Goal: Transaction & Acquisition: Purchase product/service

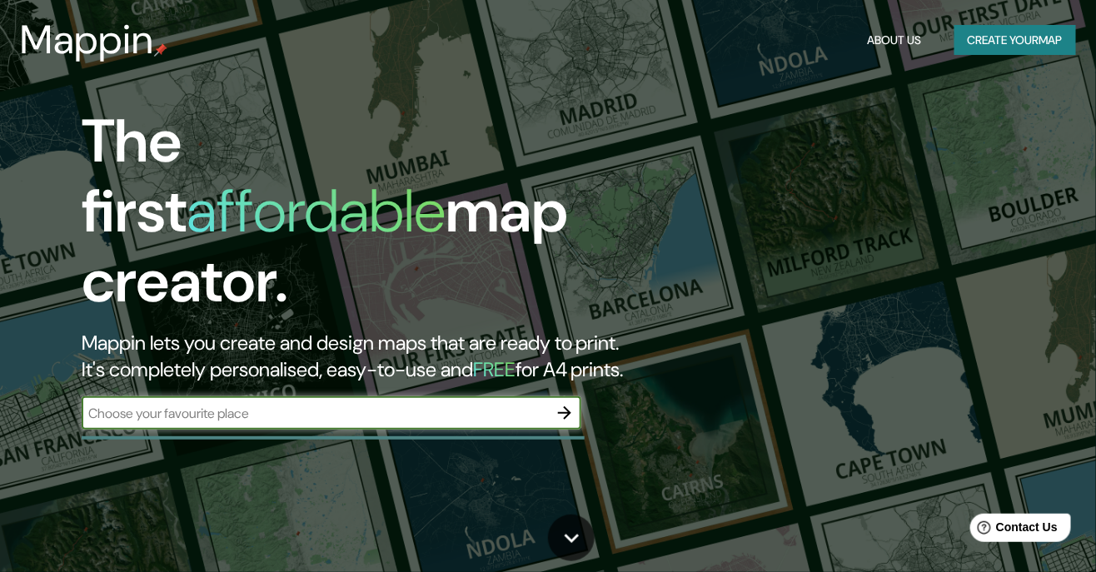
click at [154, 404] on input "text" at bounding box center [315, 413] width 466 height 19
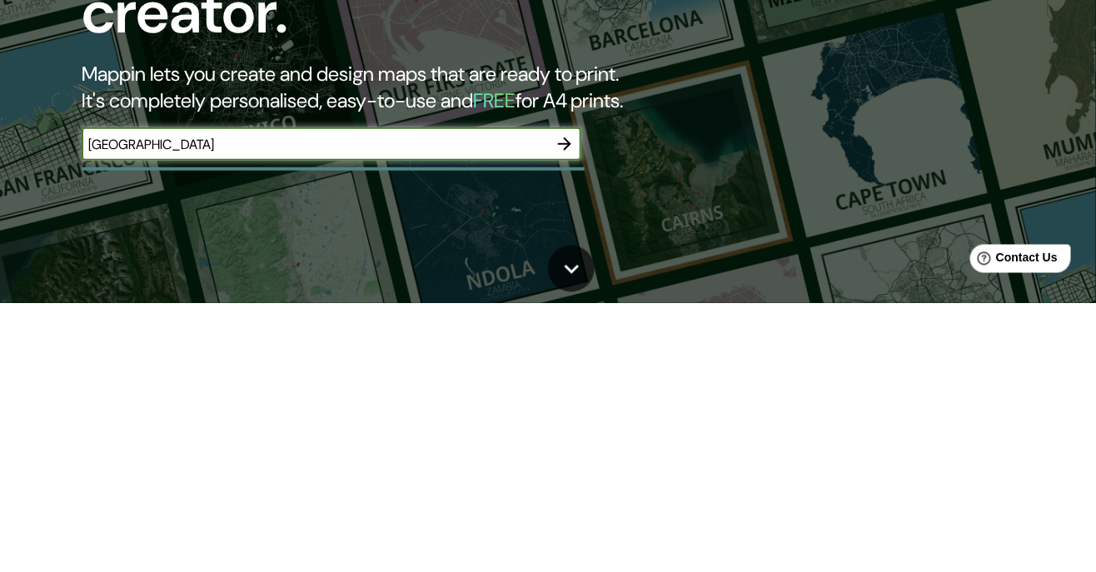
type input "[GEOGRAPHIC_DATA]"
click at [564, 403] on icon "button" at bounding box center [565, 413] width 20 height 20
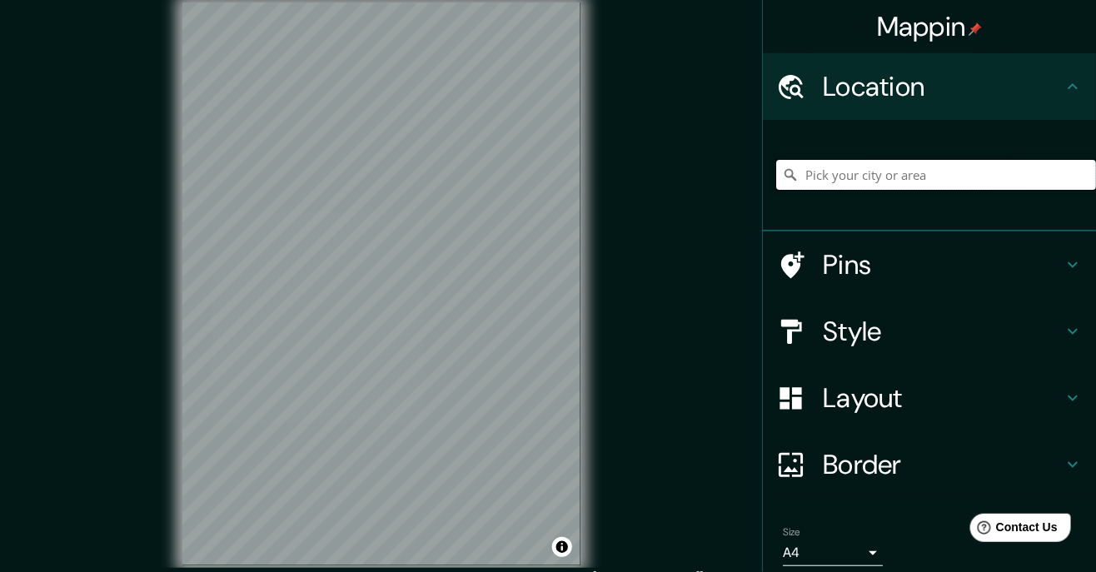
click at [994, 176] on input "Pick your city or area" at bounding box center [936, 175] width 320 height 30
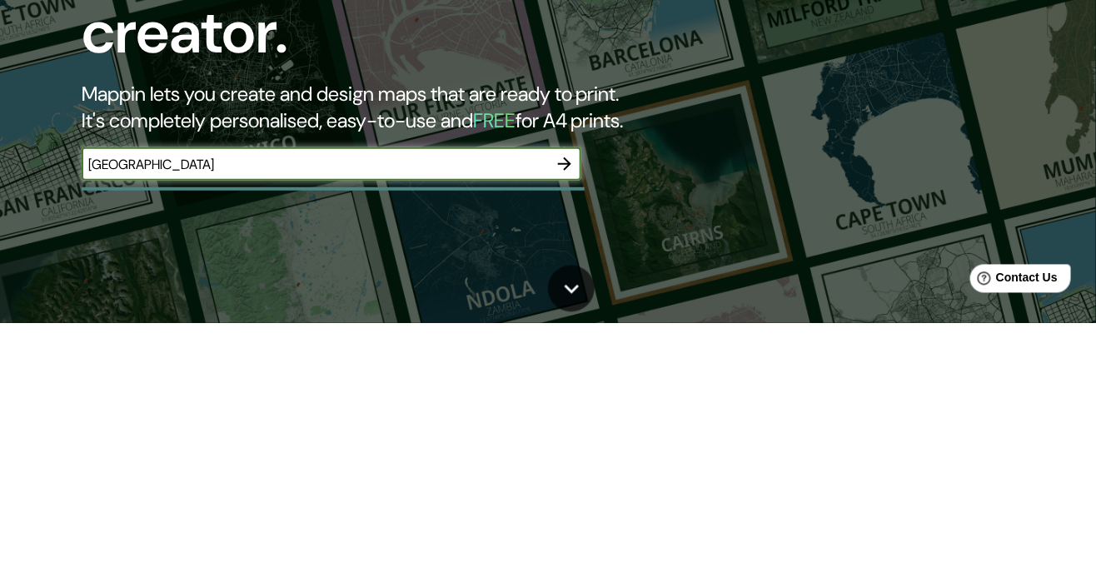
type input "[GEOGRAPHIC_DATA]"
click at [548, 407] on div at bounding box center [564, 412] width 33 height 33
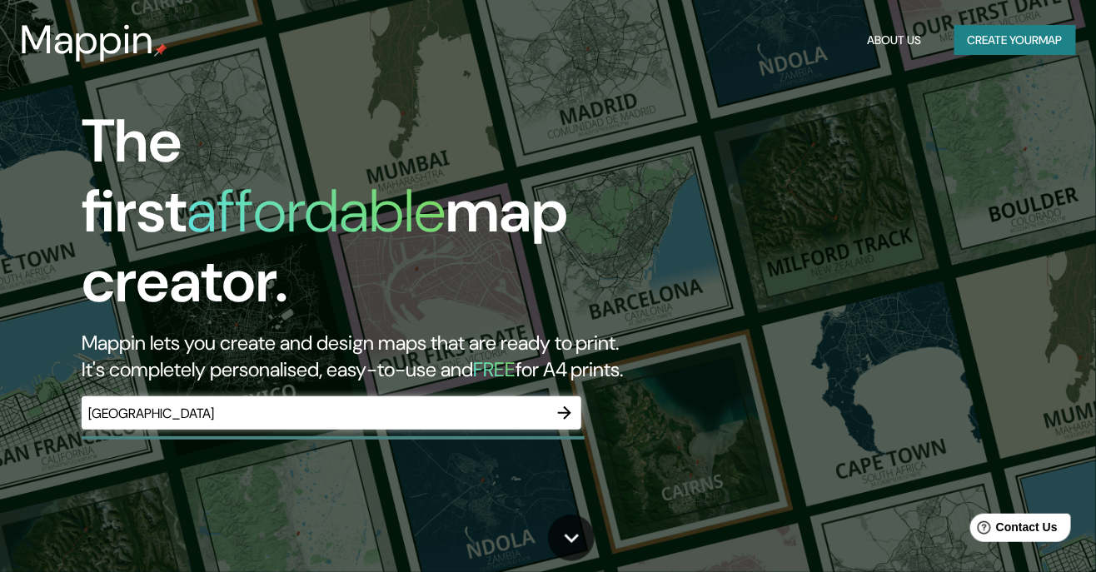
click at [577, 396] on button "button" at bounding box center [564, 412] width 33 height 33
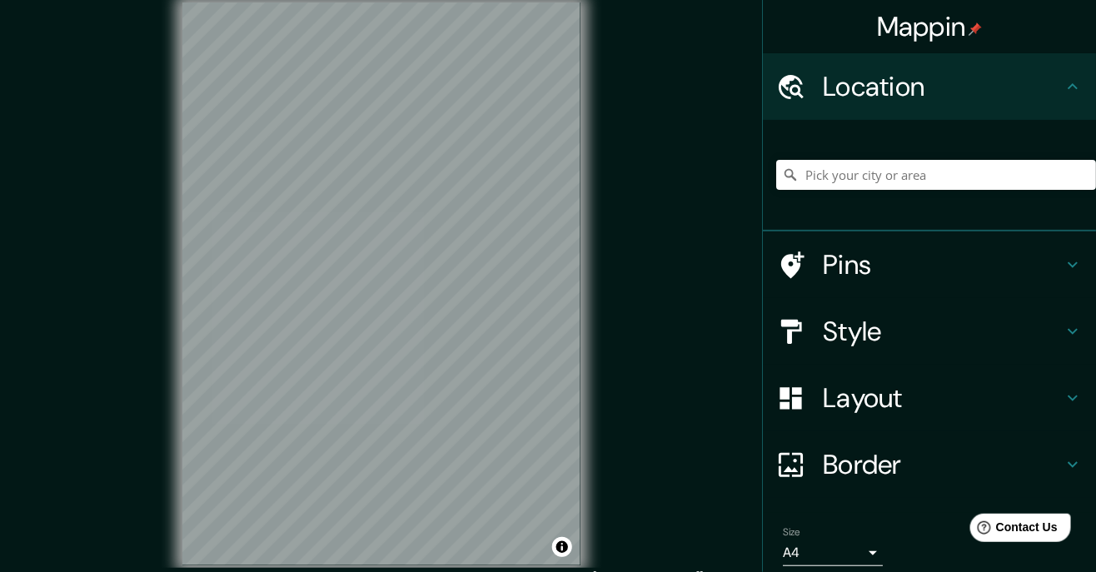
click at [1008, 263] on h4 "Pins" at bounding box center [943, 264] width 240 height 33
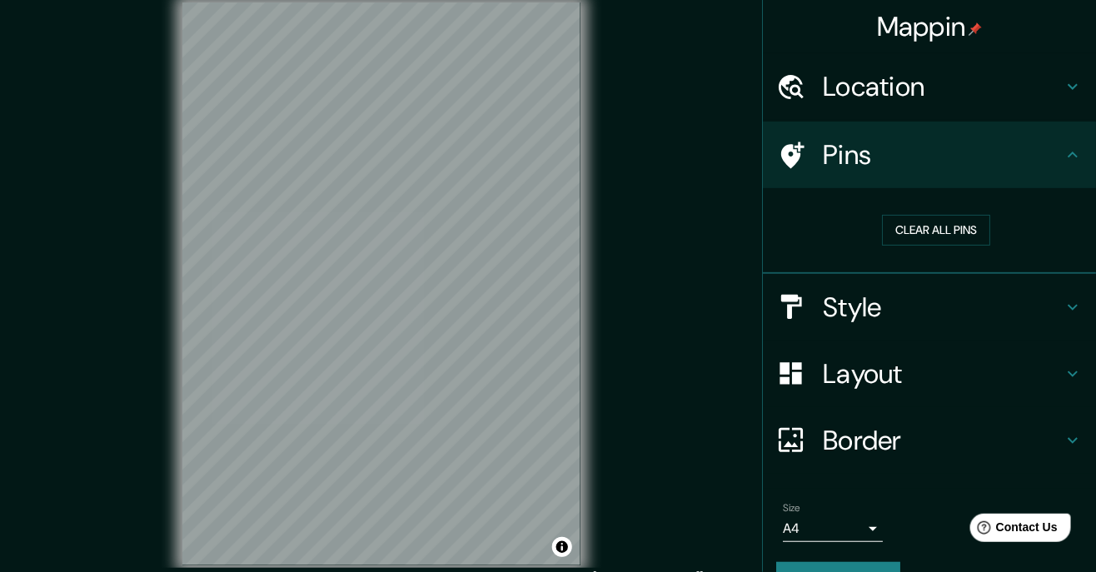
click at [1021, 301] on h4 "Style" at bounding box center [943, 307] width 240 height 33
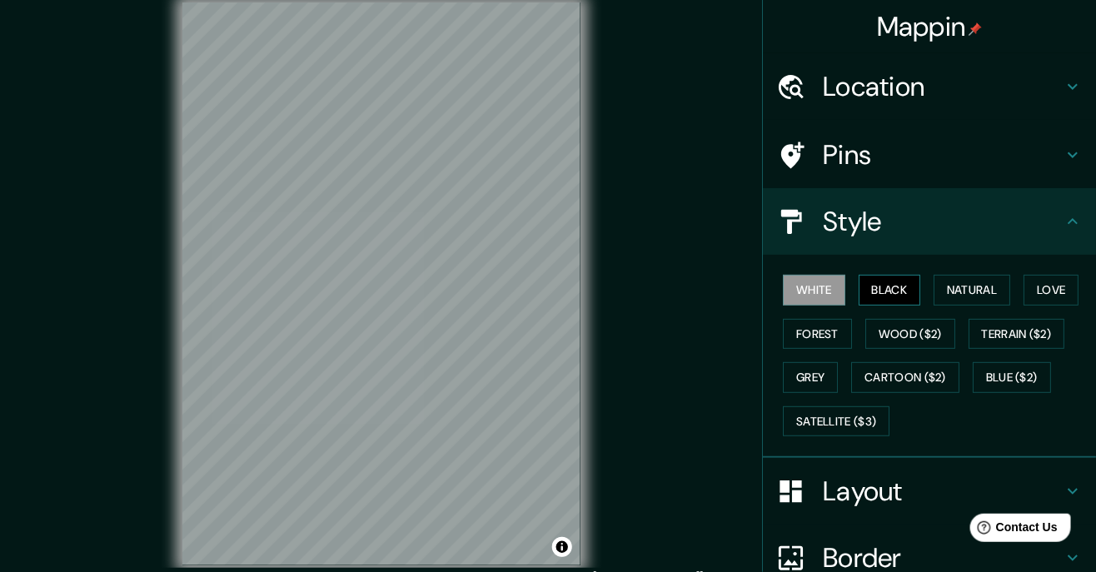
click at [909, 291] on button "Black" at bounding box center [890, 290] width 62 height 31
click at [832, 293] on button "White" at bounding box center [814, 290] width 62 height 31
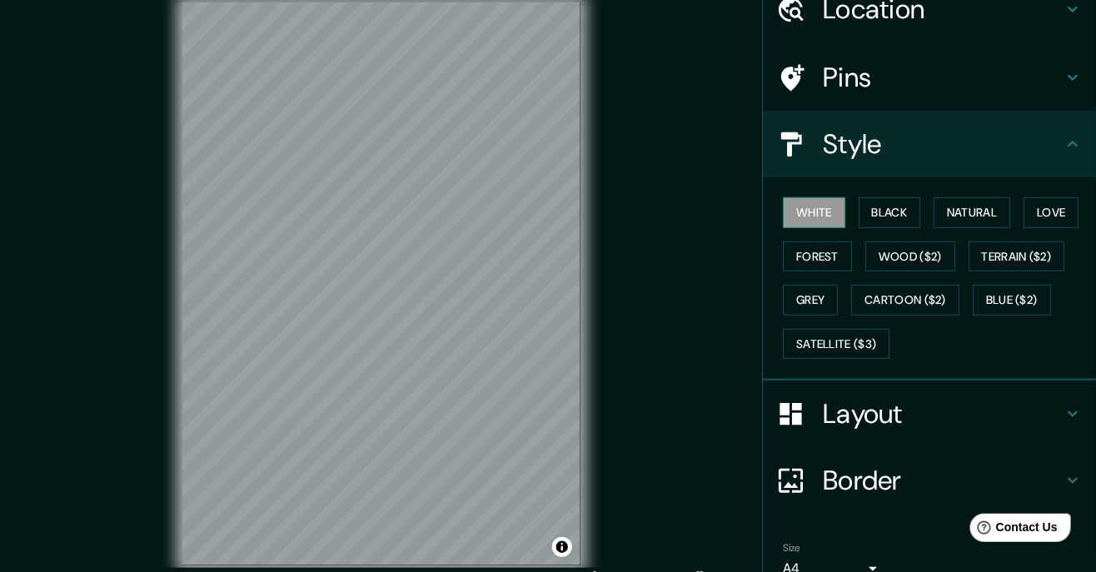
scroll to position [85, 0]
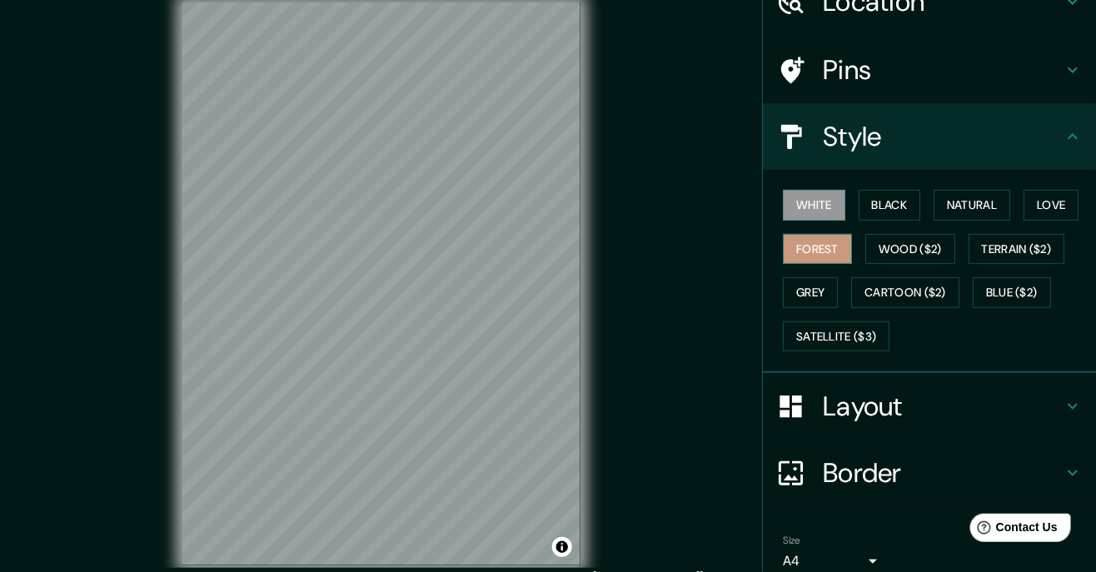
click at [833, 234] on button "Forest" at bounding box center [817, 249] width 69 height 31
click at [822, 214] on button "White" at bounding box center [814, 205] width 62 height 31
click at [939, 252] on button "Wood ($2)" at bounding box center [910, 249] width 90 height 31
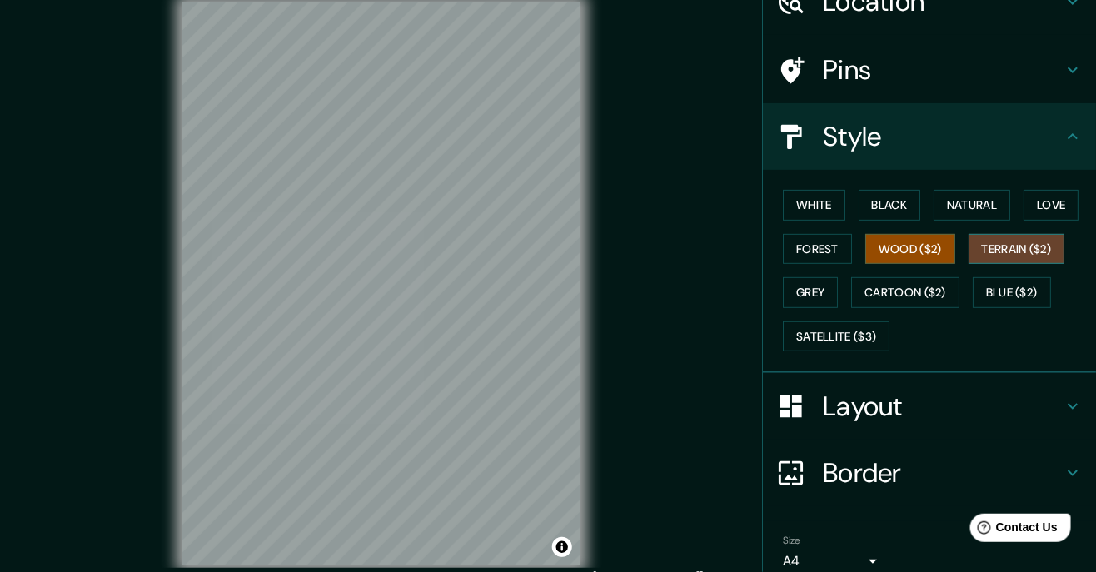
click at [1009, 257] on button "Terrain ($2)" at bounding box center [1017, 249] width 97 height 31
click at [928, 260] on button "Wood ($2)" at bounding box center [910, 249] width 90 height 31
click at [818, 215] on button "White" at bounding box center [814, 205] width 62 height 31
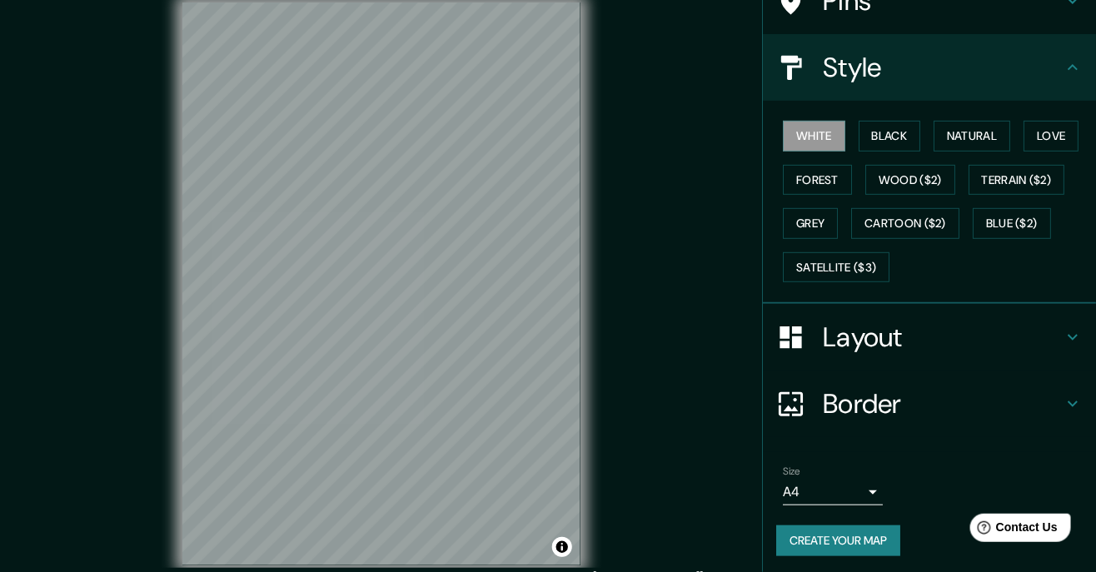
click at [938, 341] on h4 "Layout" at bounding box center [943, 337] width 240 height 33
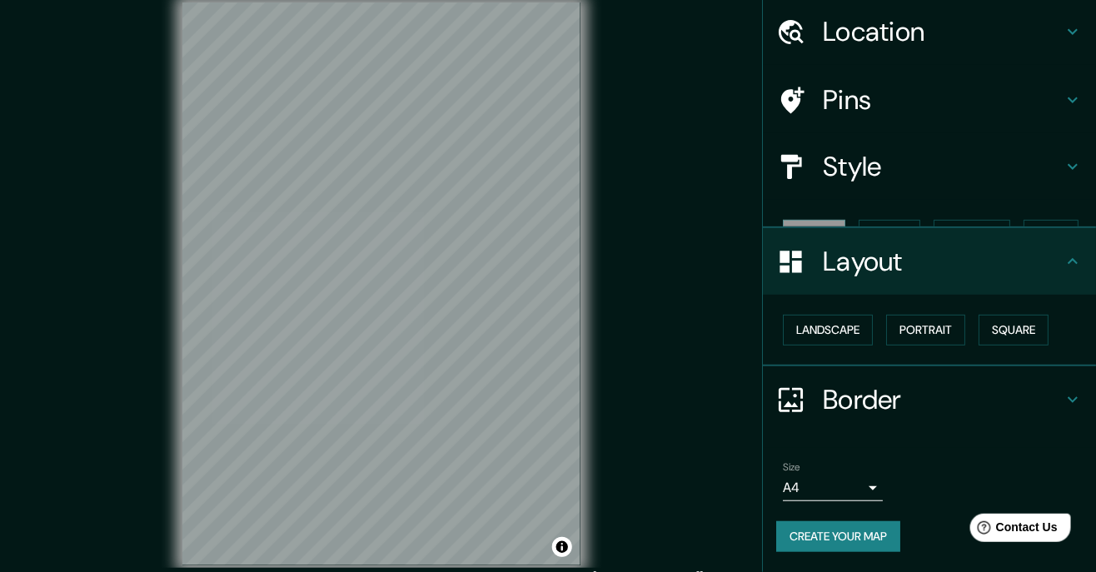
scroll to position [25, 0]
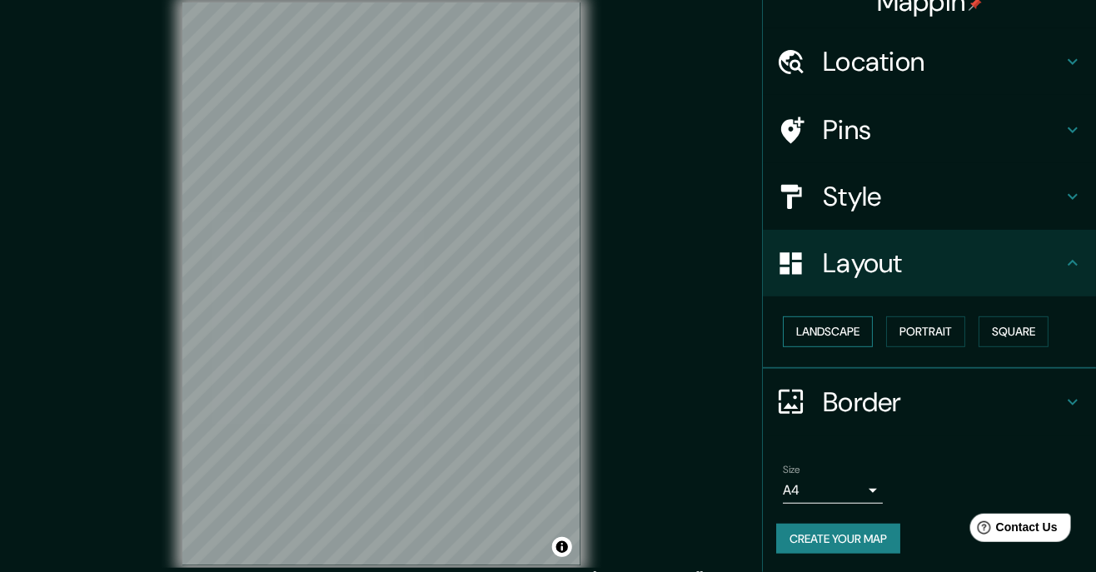
click at [857, 334] on button "Landscape" at bounding box center [828, 331] width 90 height 31
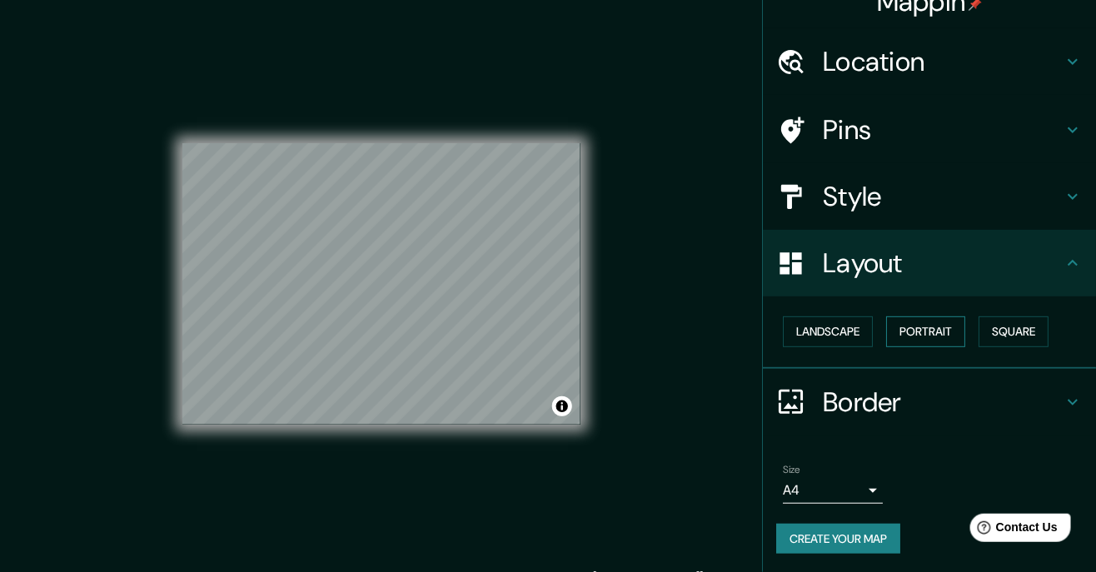
click at [929, 336] on button "Portrait" at bounding box center [925, 331] width 79 height 31
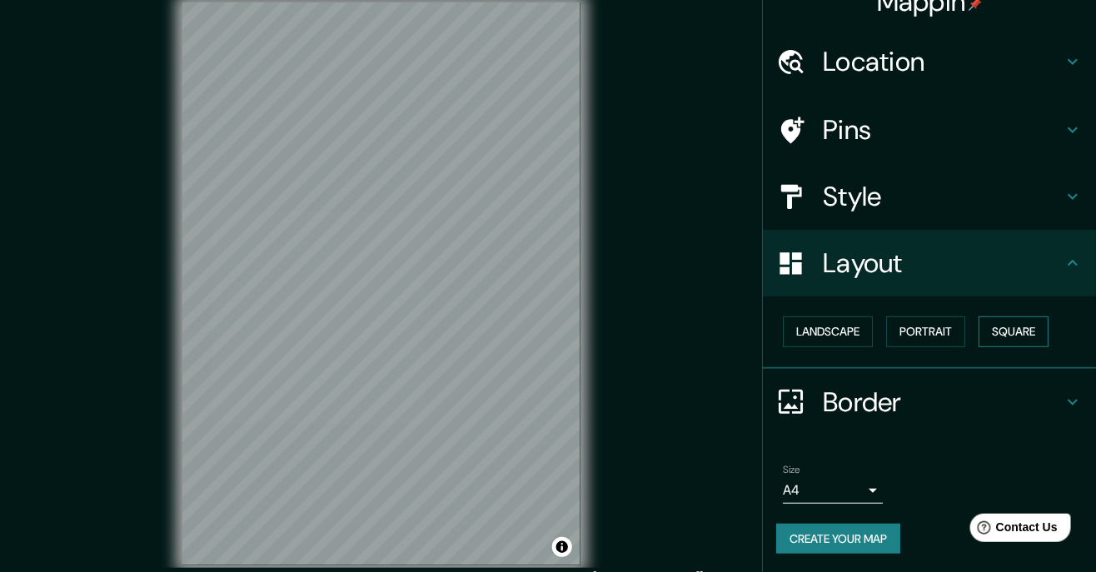
click at [1020, 344] on button "Square" at bounding box center [1014, 331] width 70 height 31
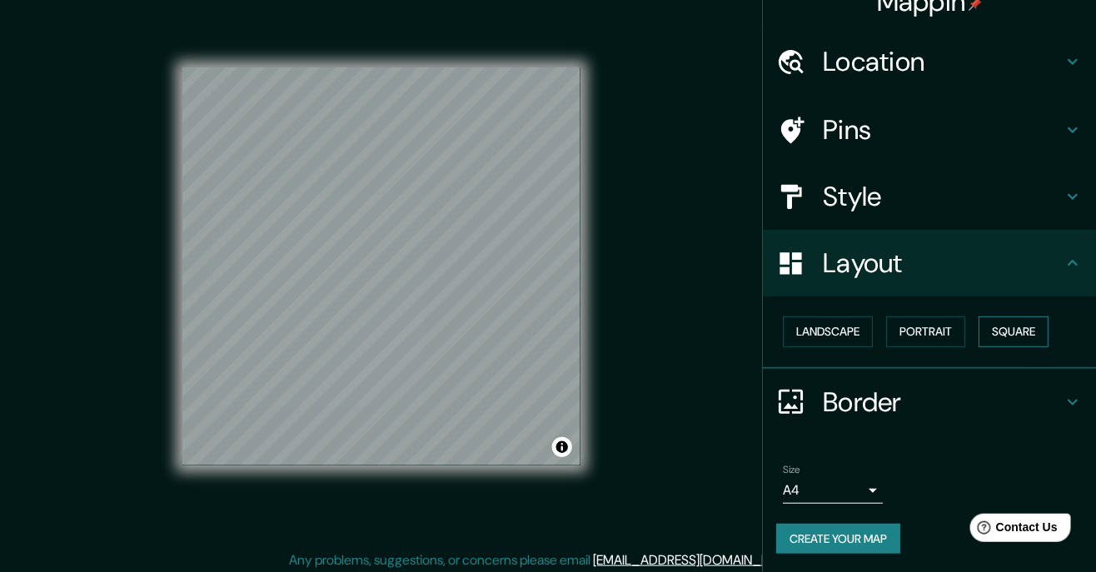
scroll to position [0, 0]
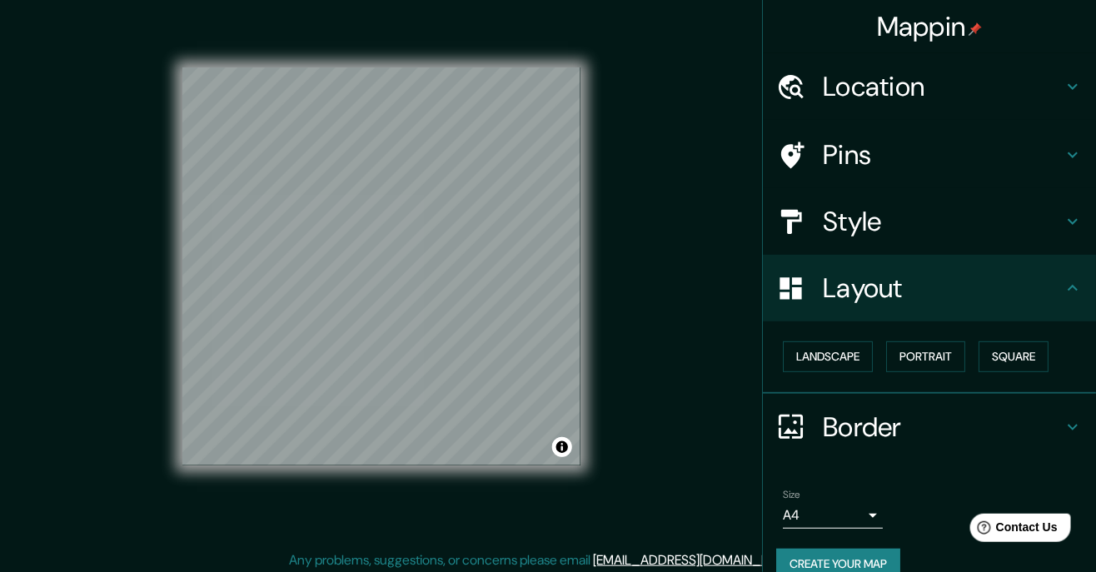
click at [990, 441] on h4 "Border" at bounding box center [943, 427] width 240 height 33
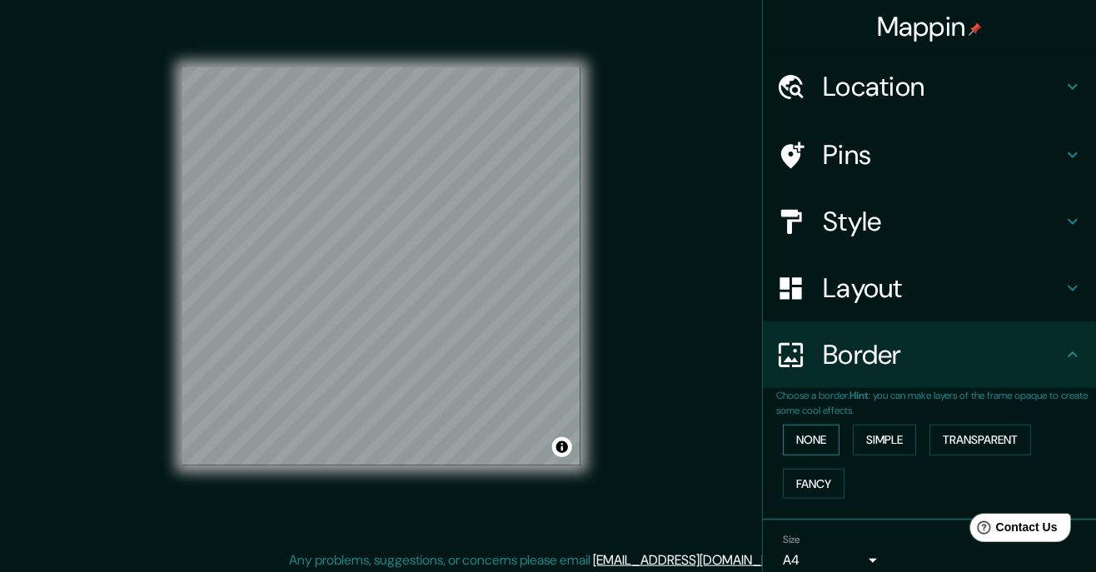
click at [834, 441] on button "None" at bounding box center [811, 440] width 57 height 31
click at [900, 444] on button "Simple" at bounding box center [884, 440] width 63 height 31
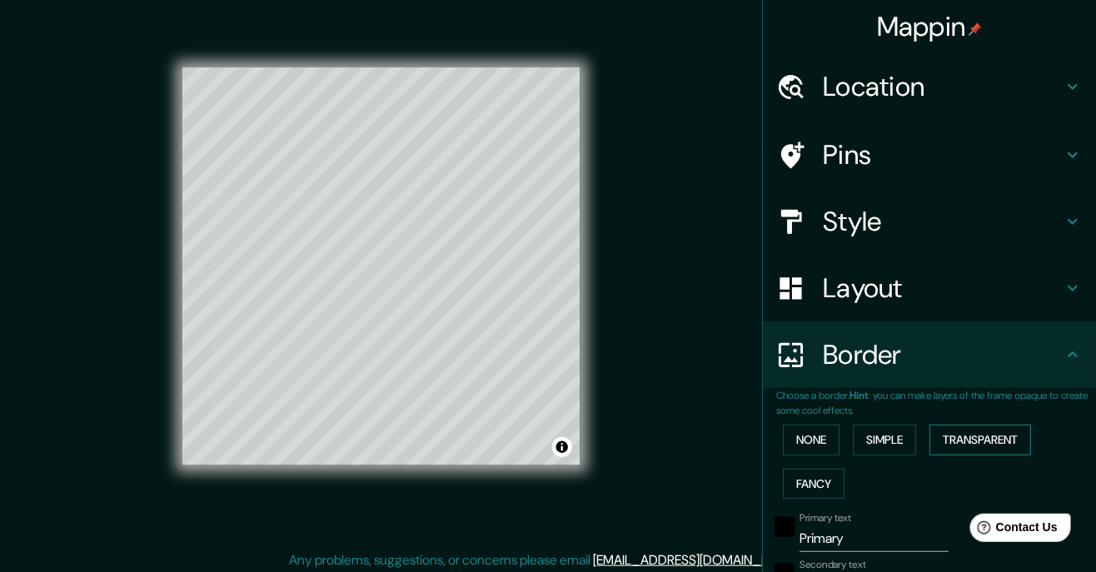
click at [967, 441] on button "Transparent" at bounding box center [980, 440] width 102 height 31
click at [826, 485] on button "Fancy" at bounding box center [814, 484] width 62 height 31
click at [819, 444] on button "None" at bounding box center [811, 440] width 57 height 31
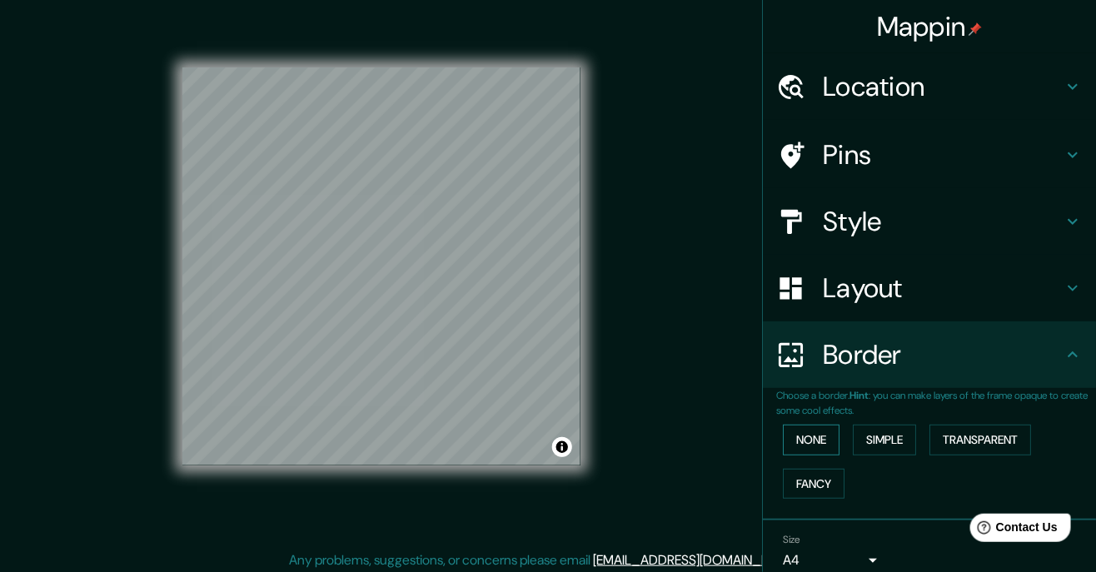
scroll to position [17, 0]
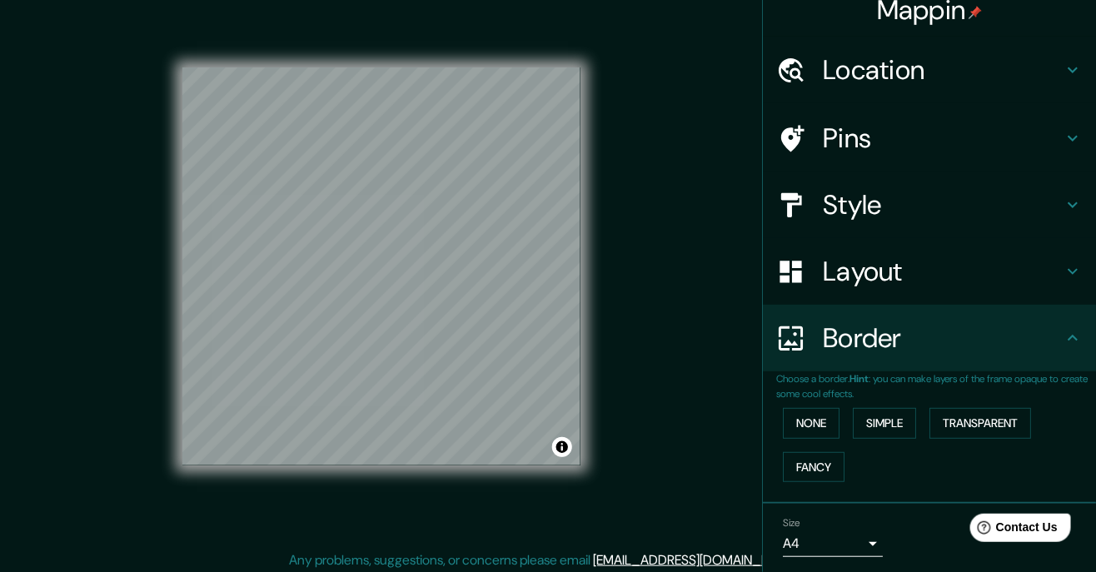
click at [856, 546] on body "Mappin Location Pins Style Layout Border Choose a border. Hint : you can make l…" at bounding box center [548, 269] width 1096 height 572
click at [866, 563] on li "A3" at bounding box center [834, 560] width 100 height 30
click at [859, 535] on body "Mappin Location Pins Style Layout Border Choose a border. Hint : you can make l…" at bounding box center [548, 269] width 1096 height 572
click at [866, 518] on li "A4" at bounding box center [834, 531] width 100 height 30
click at [870, 544] on body "Mappin Location Pins Style Layout Border Choose a border. Hint : you can make l…" at bounding box center [548, 269] width 1096 height 572
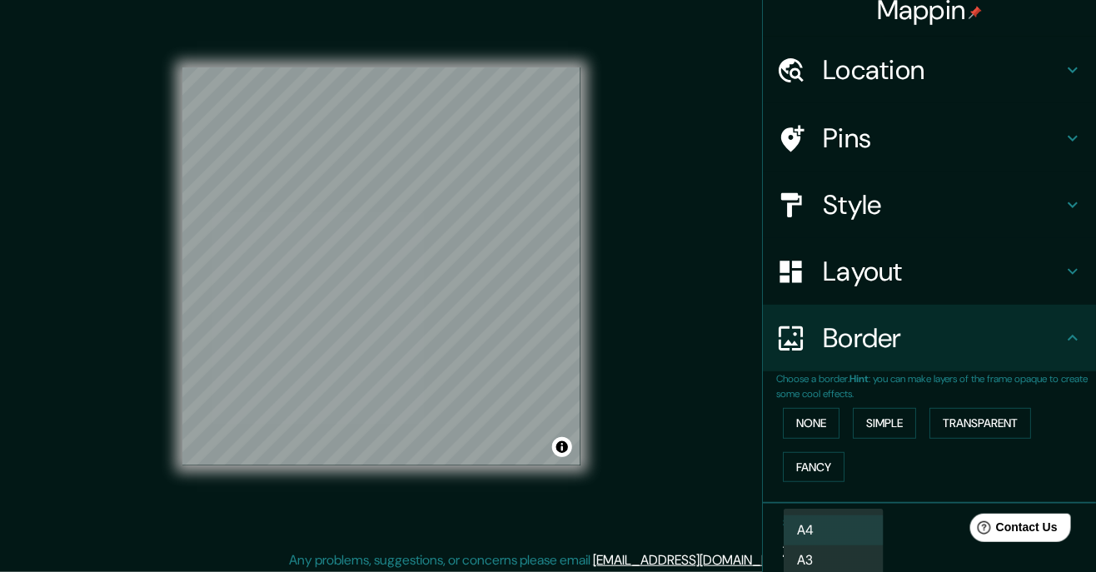
click at [869, 560] on li "A3" at bounding box center [834, 560] width 100 height 30
type input "a4"
click at [1026, 74] on h4 "Location" at bounding box center [943, 69] width 240 height 33
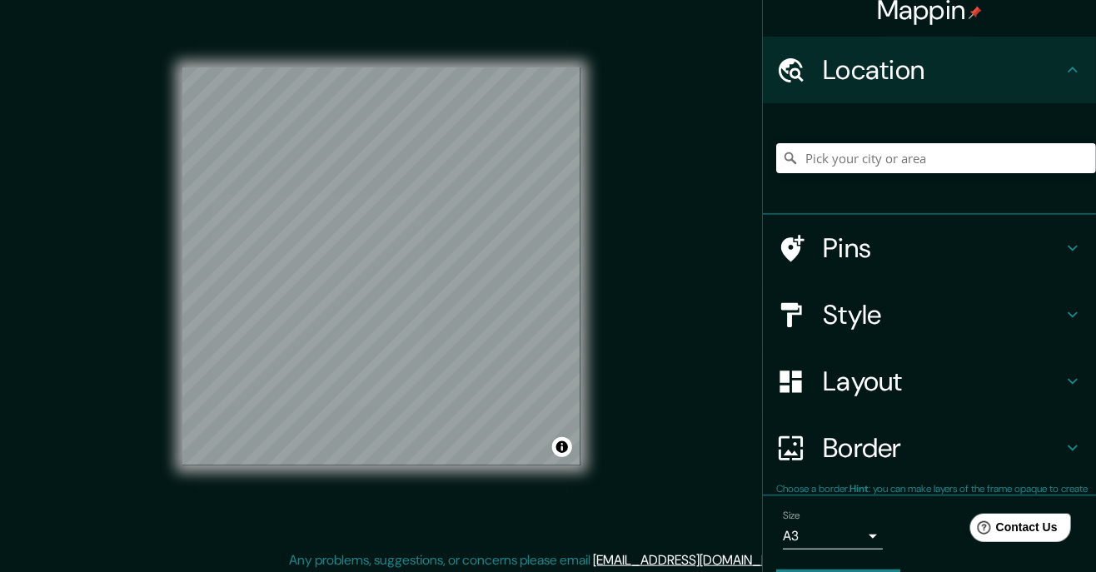
scroll to position [11, 0]
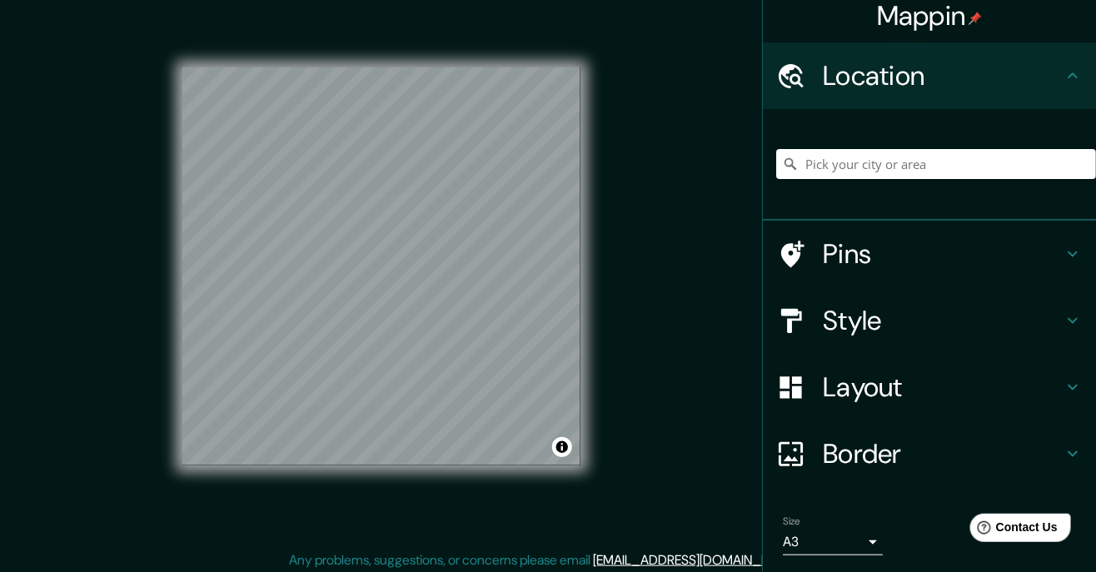
click at [1044, 77] on h4 "Location" at bounding box center [943, 75] width 240 height 33
click at [1035, 79] on h4 "Location" at bounding box center [943, 75] width 240 height 33
click at [939, 280] on div "Pins" at bounding box center [929, 254] width 333 height 67
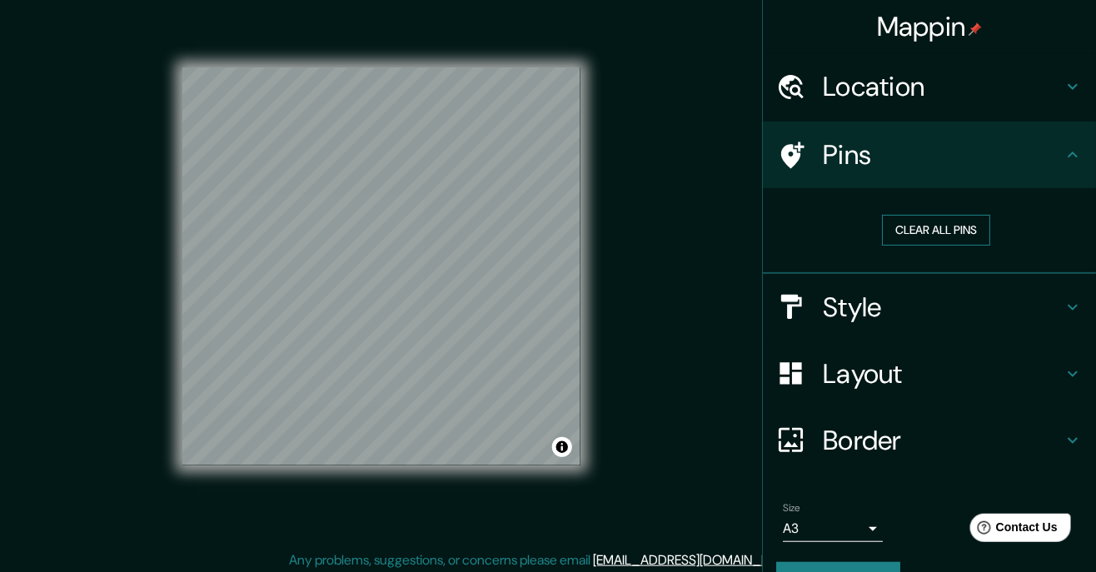
click at [958, 227] on button "Clear all pins" at bounding box center [936, 230] width 108 height 31
click at [987, 144] on h4 "Pins" at bounding box center [943, 154] width 240 height 33
click at [1012, 168] on h4 "Pins" at bounding box center [943, 154] width 240 height 33
click at [964, 238] on button "Clear all pins" at bounding box center [936, 230] width 108 height 31
click at [974, 310] on h4 "Style" at bounding box center [943, 307] width 240 height 33
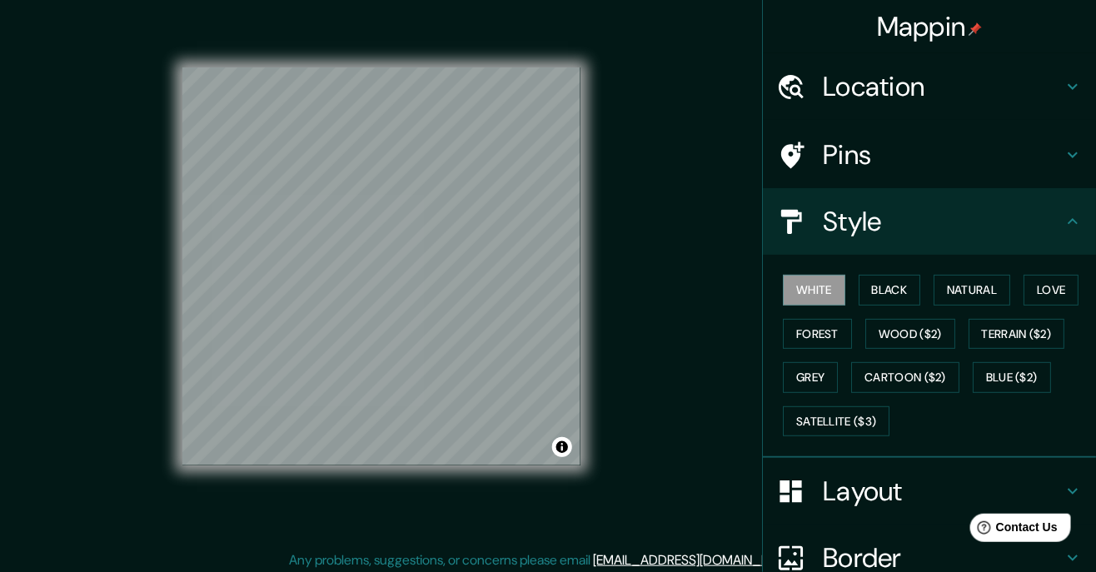
scroll to position [101, 0]
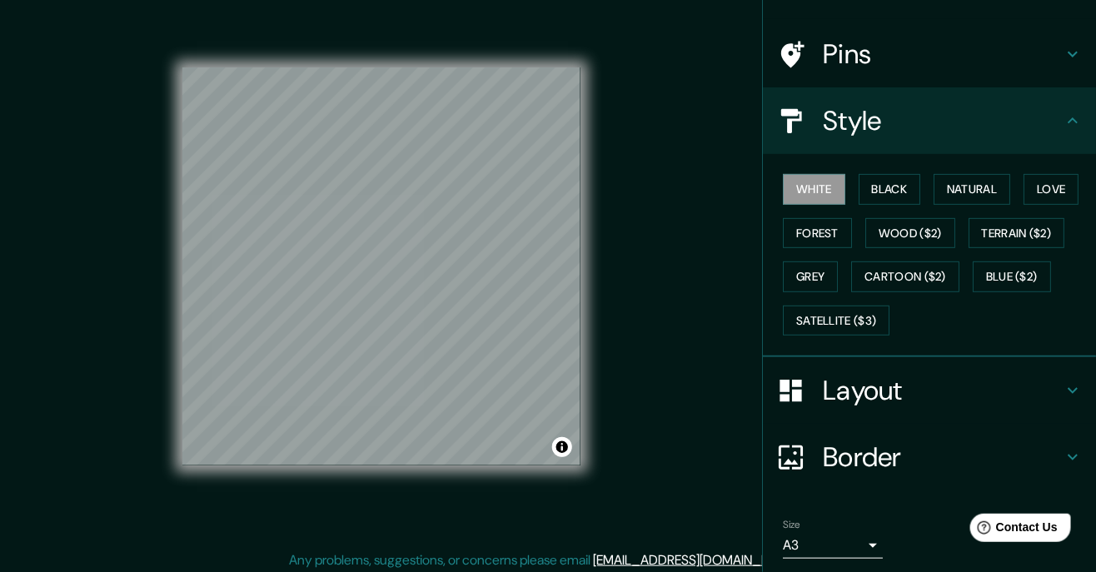
click at [568, 457] on button "Toggle attribution" at bounding box center [562, 447] width 20 height 20
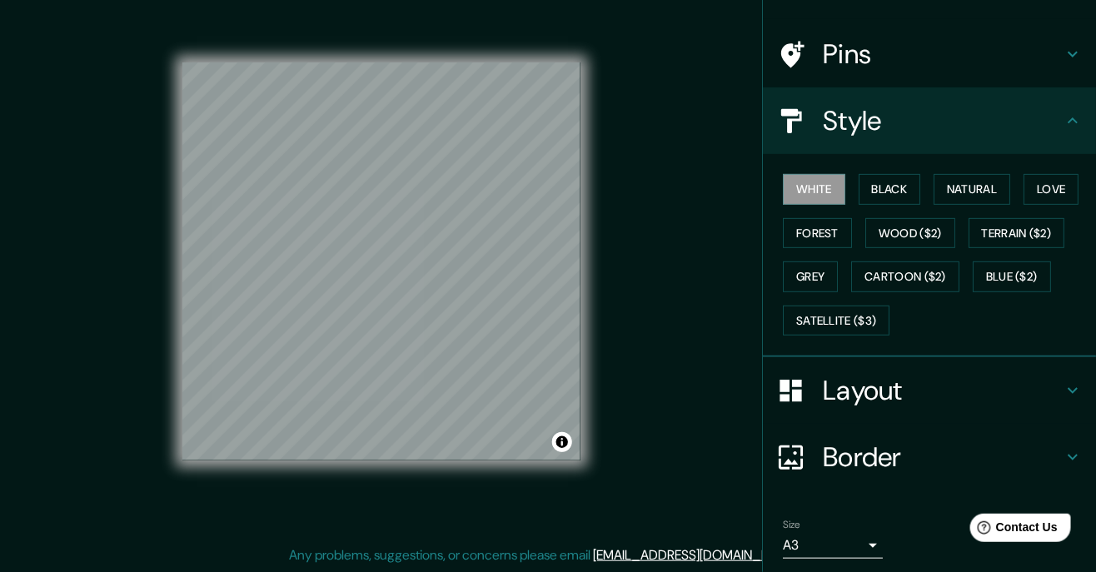
scroll to position [154, 0]
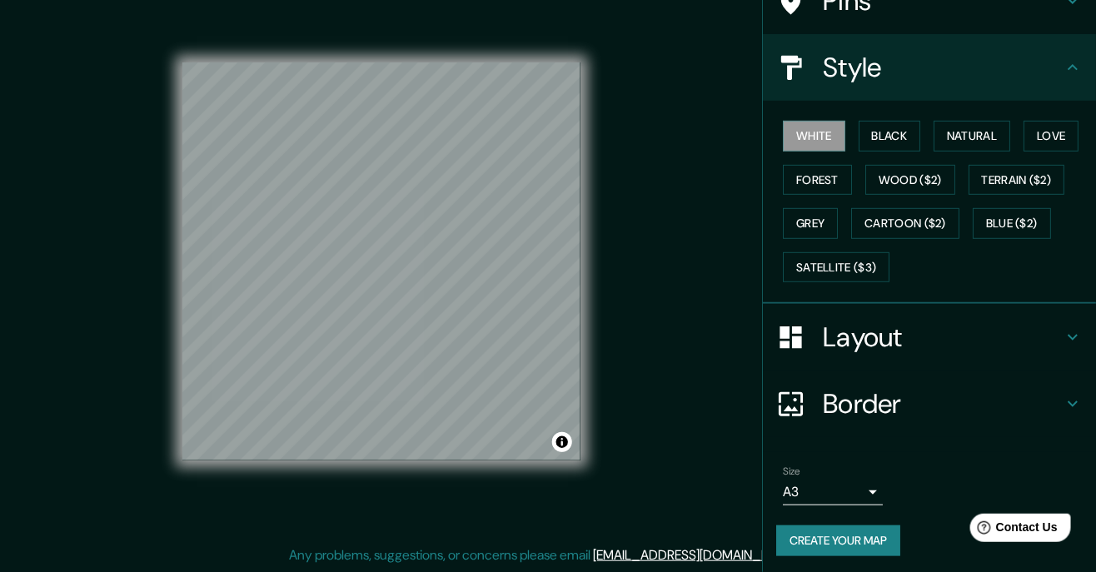
click at [876, 536] on button "Create your map" at bounding box center [838, 541] width 124 height 31
click at [712, 294] on div "Mappin Location Pins Style White Black Natural Love Forest Wood ($2) Terrain ($…" at bounding box center [548, 275] width 1096 height 595
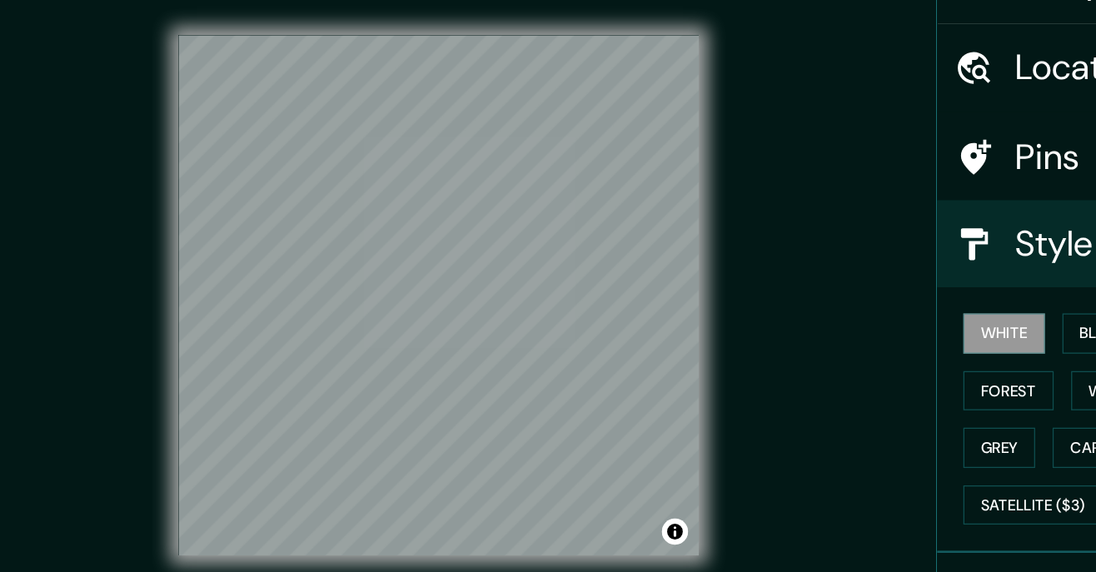
scroll to position [58, 0]
